Goal: Information Seeking & Learning: Learn about a topic

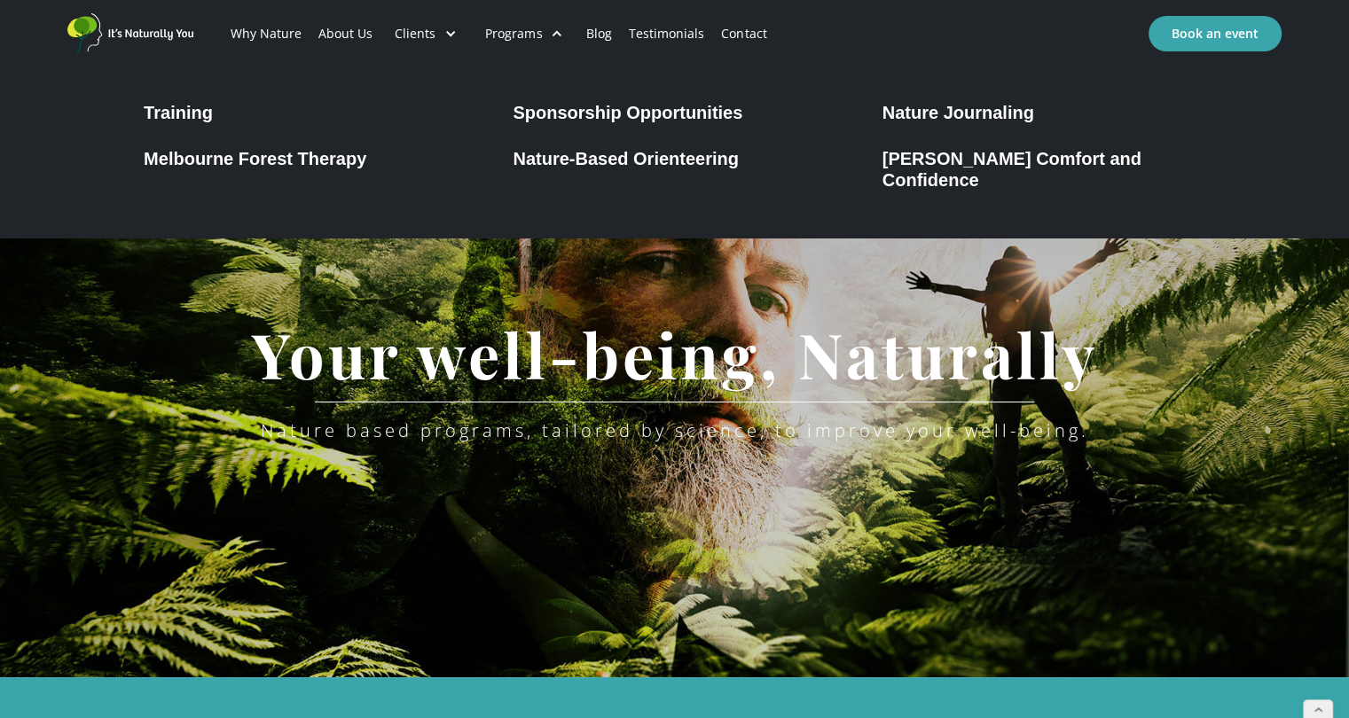
click at [919, 162] on div "[PERSON_NAME] Comfort and Confidence" at bounding box center [1043, 169] width 323 height 43
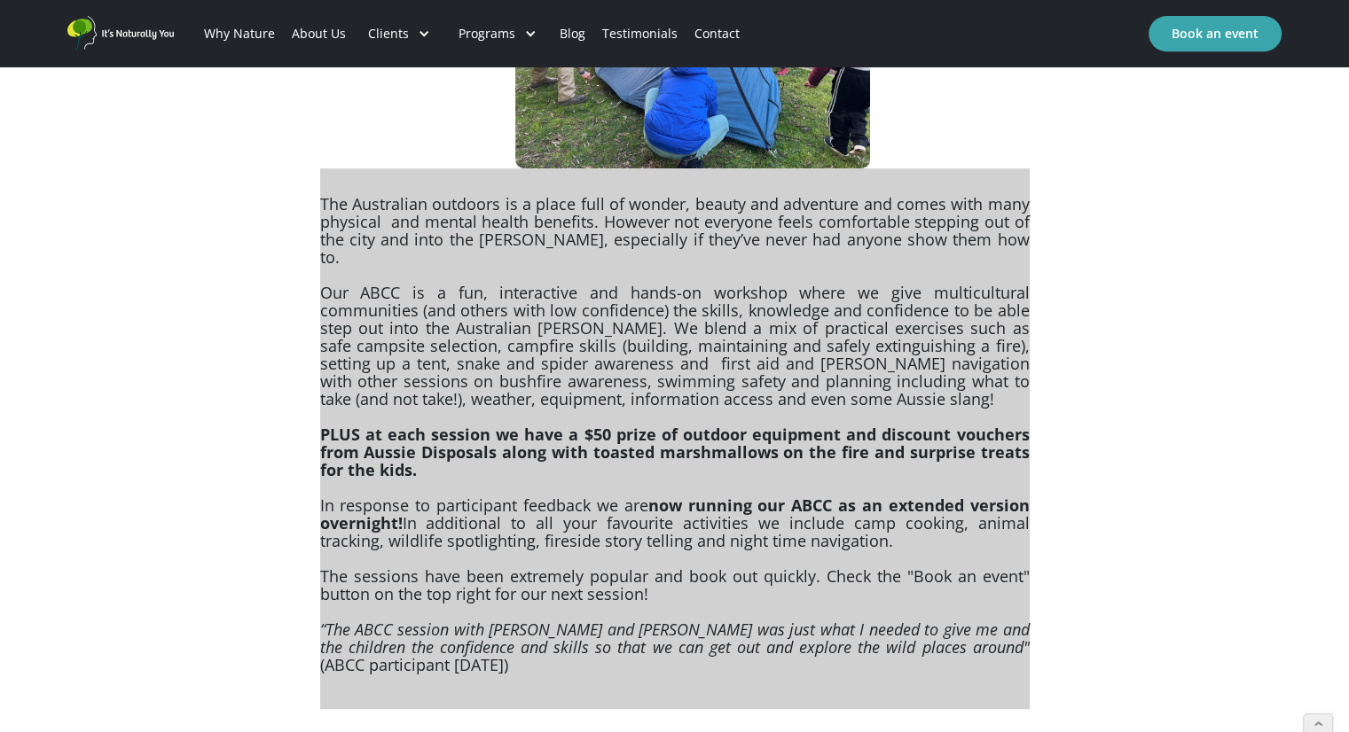
scroll to position [798, 0]
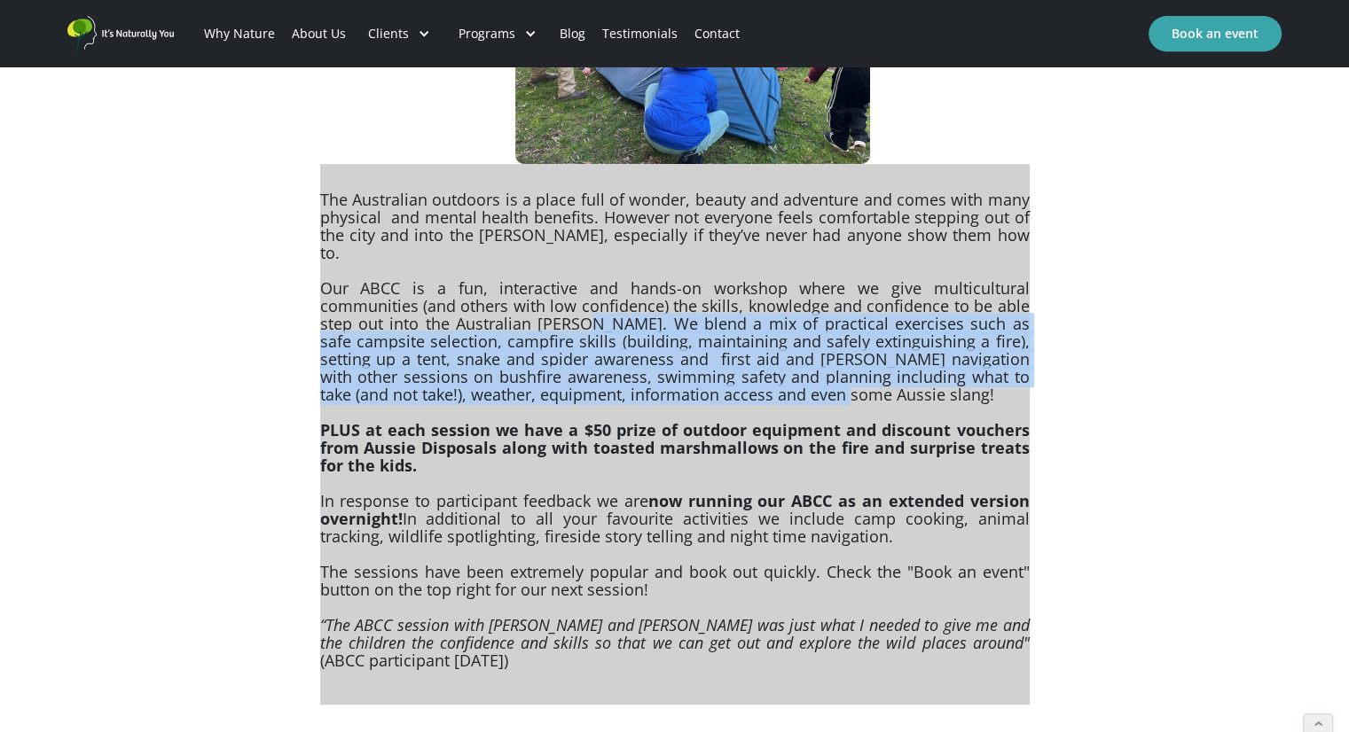
drag, startPoint x: 581, startPoint y: 304, endPoint x: 775, endPoint y: 377, distance: 207.4
click at [775, 377] on p "The Australian outdoors is a place full of wonder, beauty and adventure and com…" at bounding box center [674, 434] width 709 height 541
copy p "We blend a mix of practical exercises such as safe campsite selection, campfire…"
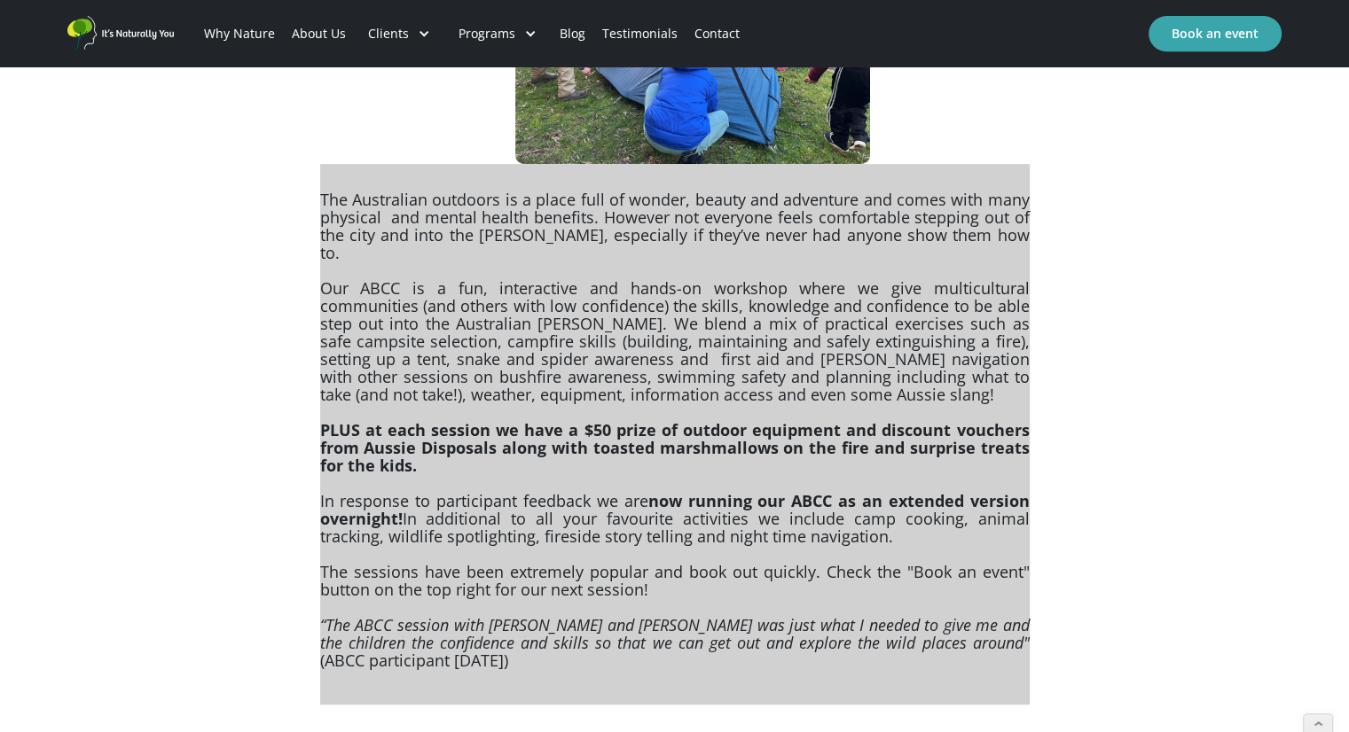
click at [887, 242] on p "The Australian outdoors is a place full of wonder, beauty and adventure and com…" at bounding box center [674, 434] width 709 height 541
